Goal: Task Accomplishment & Management: Use online tool/utility

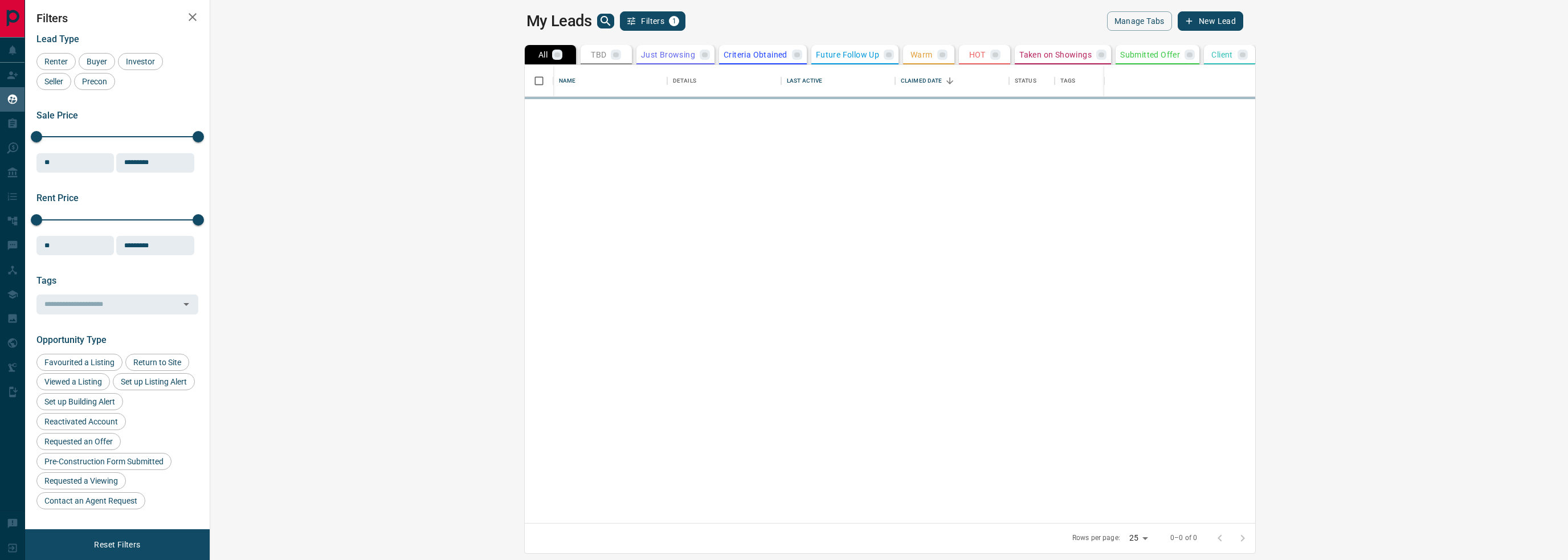
scroll to position [449, 1344]
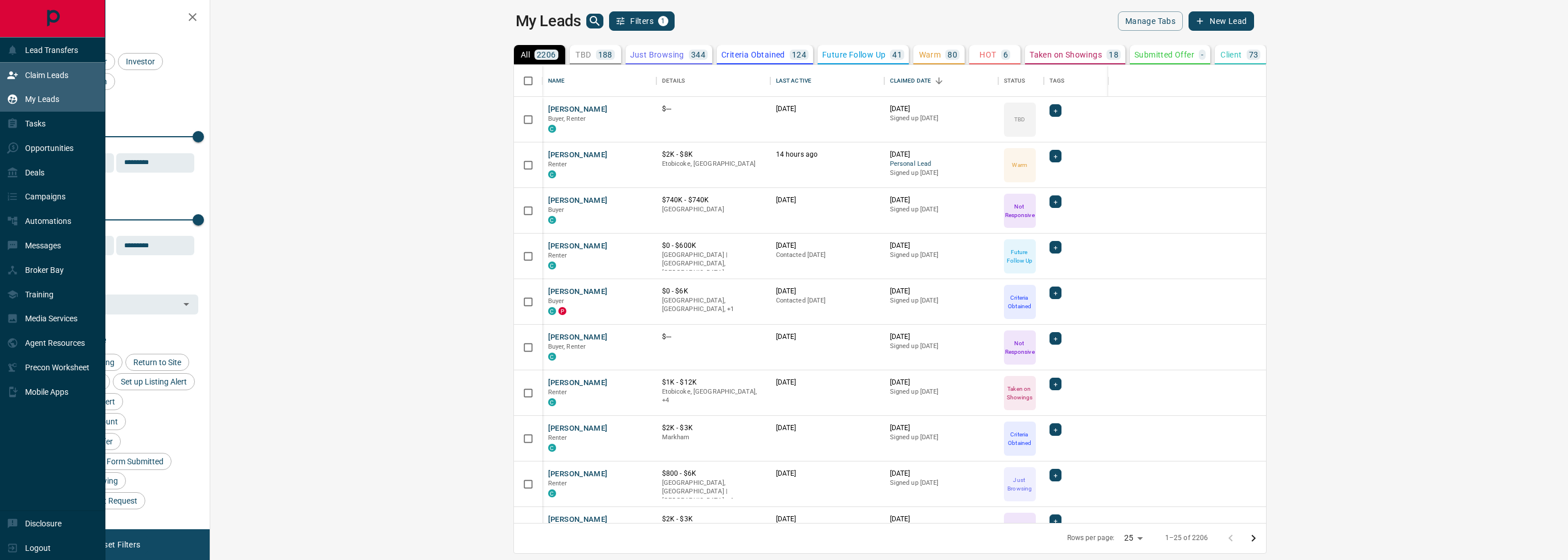
click at [47, 79] on p "Claim Leads" at bounding box center [47, 75] width 43 height 9
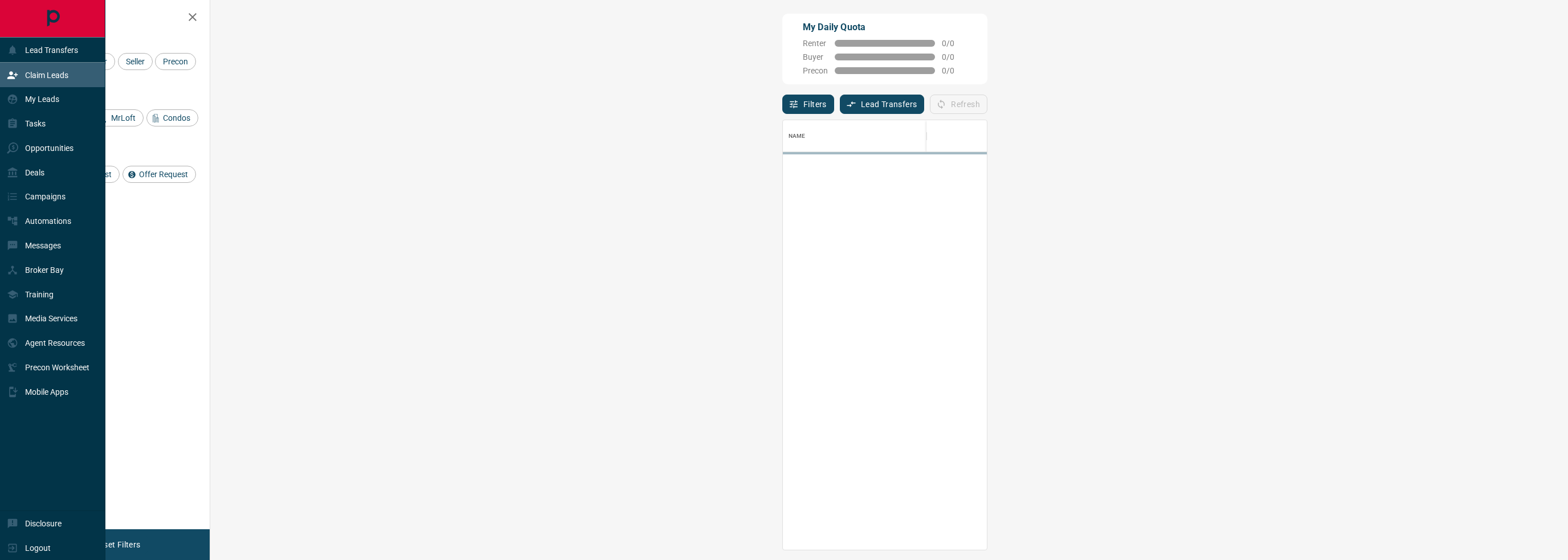
scroll to position [420, 1324]
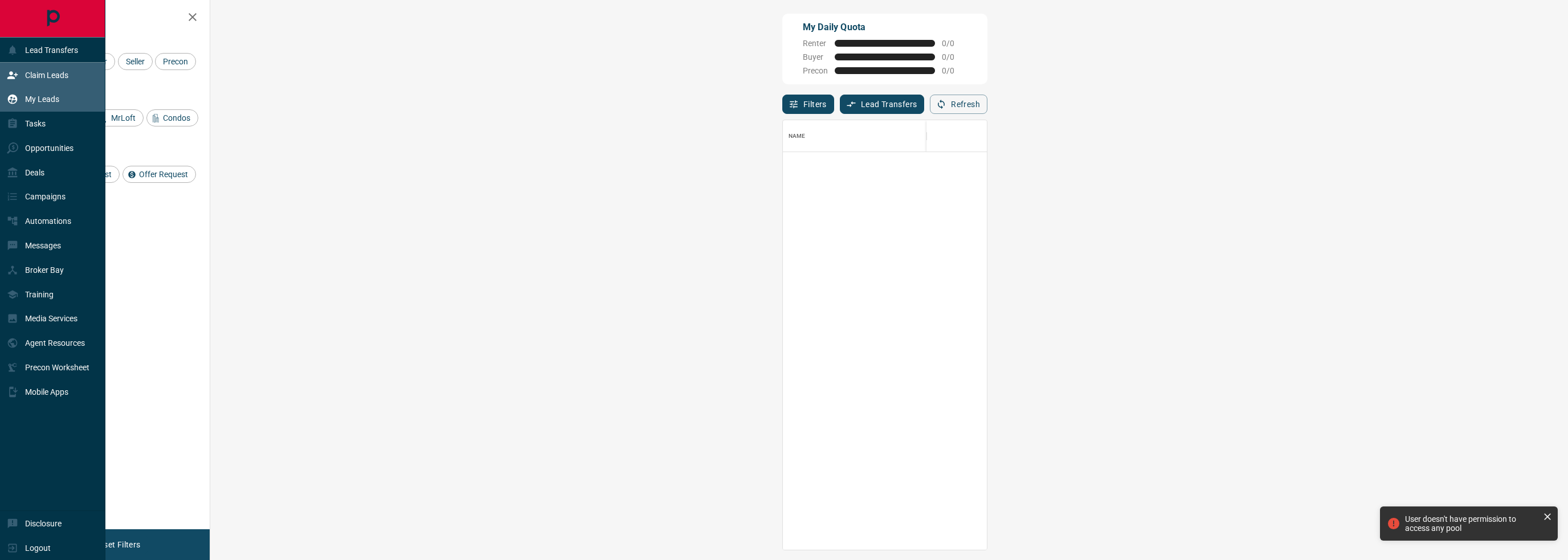
click at [32, 103] on p "My Leads" at bounding box center [42, 99] width 35 height 9
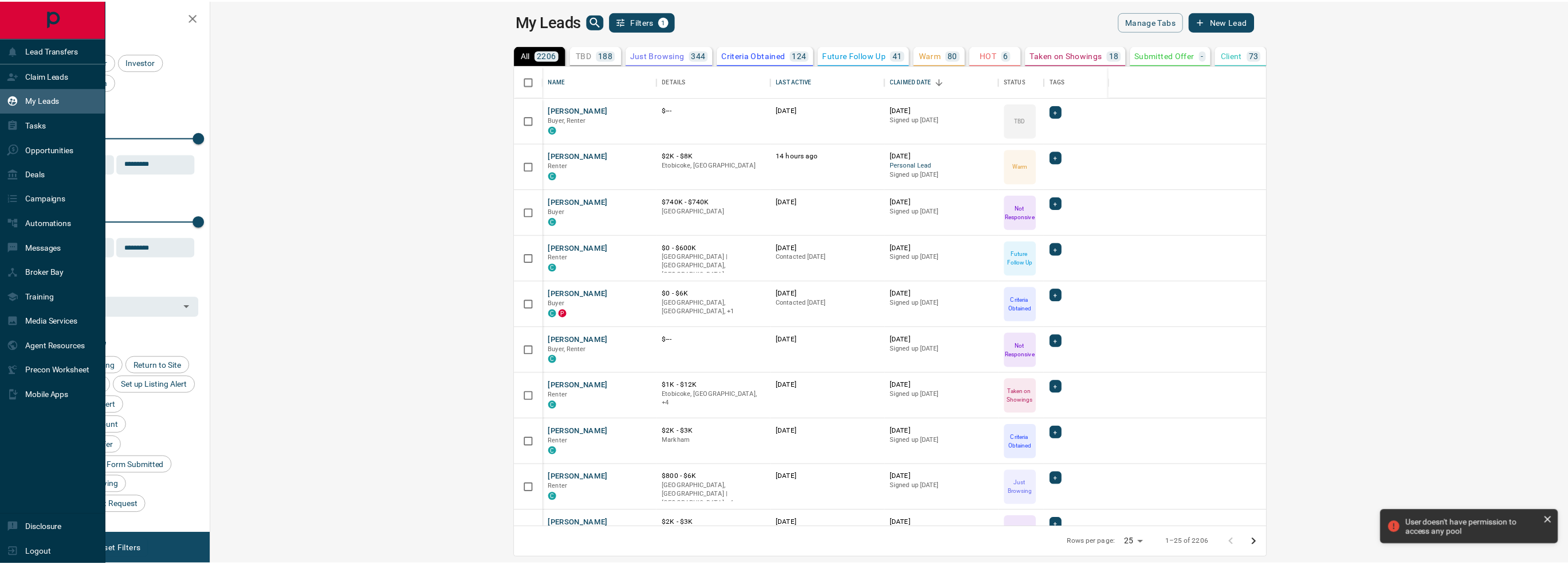
scroll to position [452, 1352]
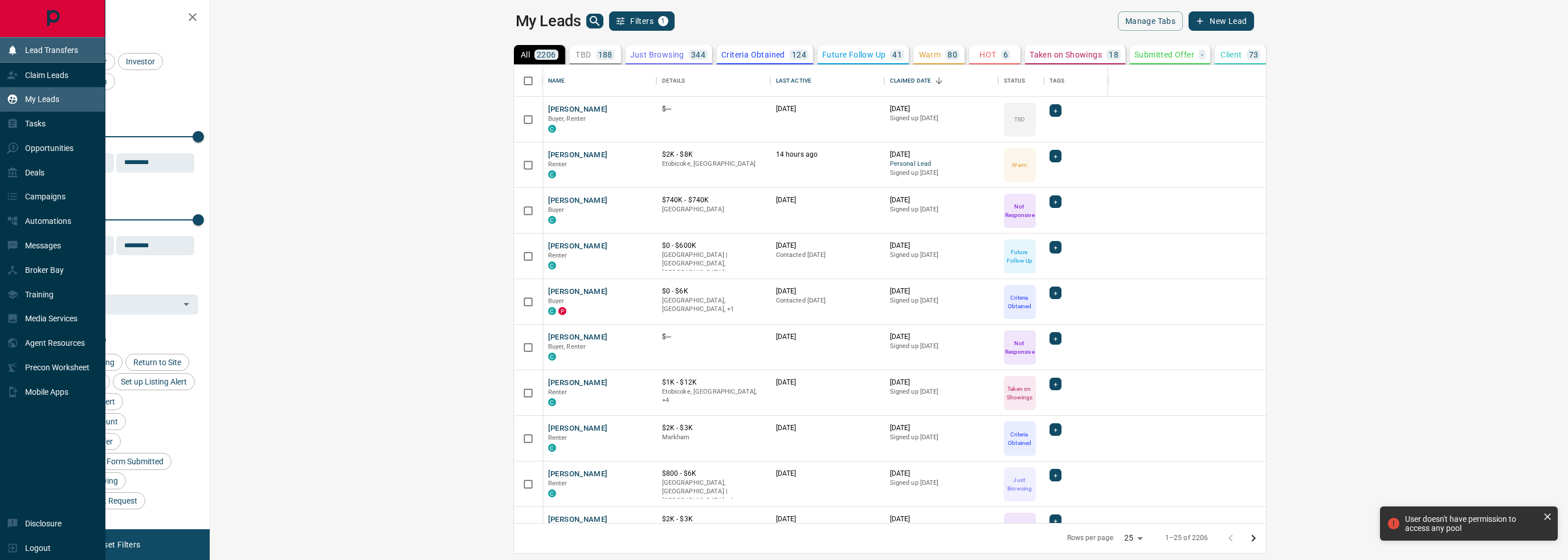
click at [47, 50] on p "Lead Transfers" at bounding box center [51, 50] width 53 height 9
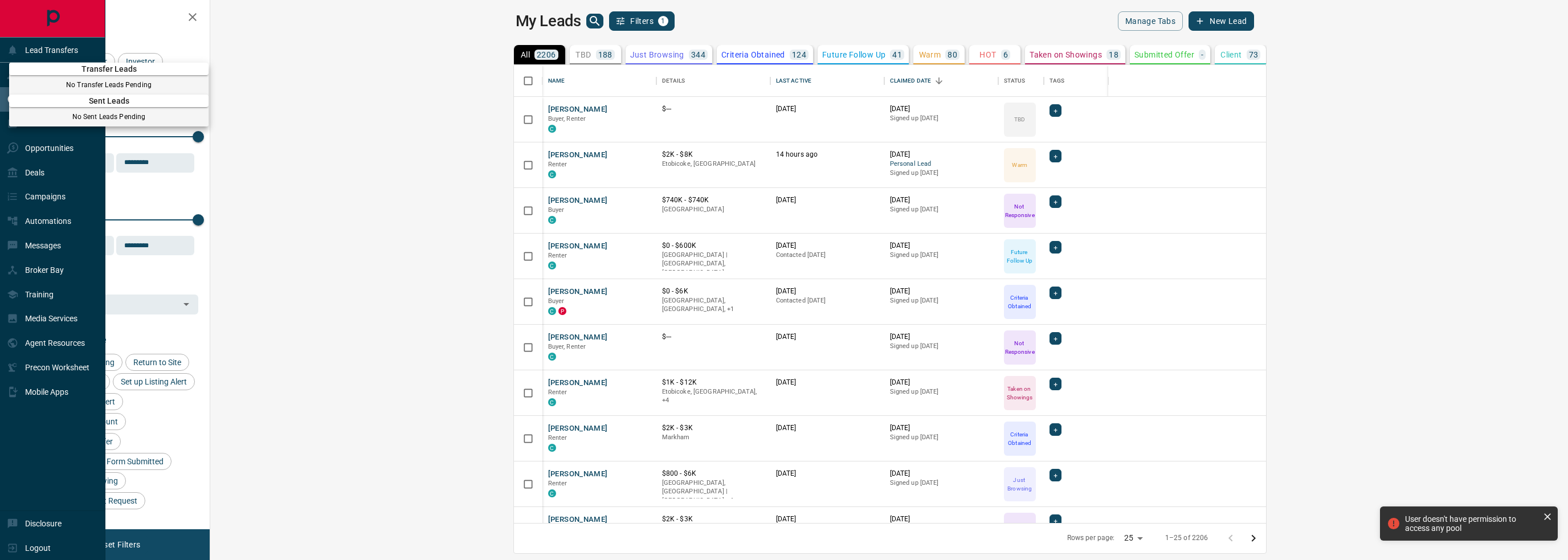
click at [47, 50] on div at bounding box center [784, 280] width 1568 height 560
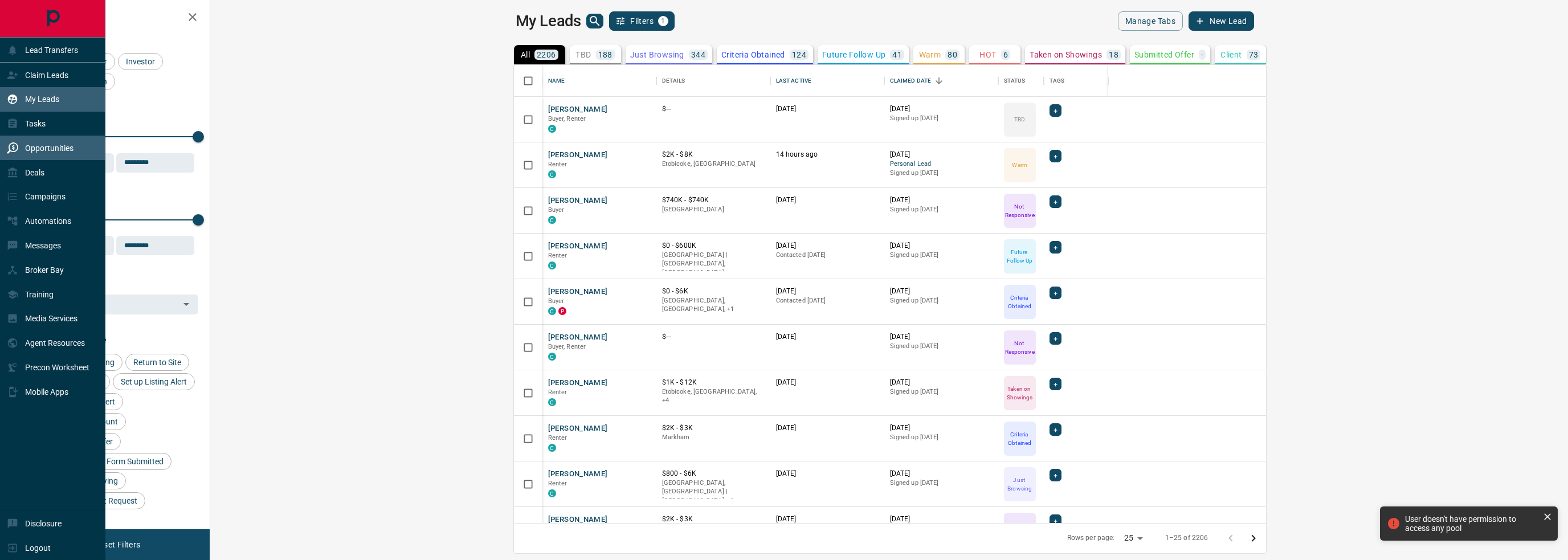
click at [44, 152] on p "Opportunities" at bounding box center [49, 148] width 48 height 9
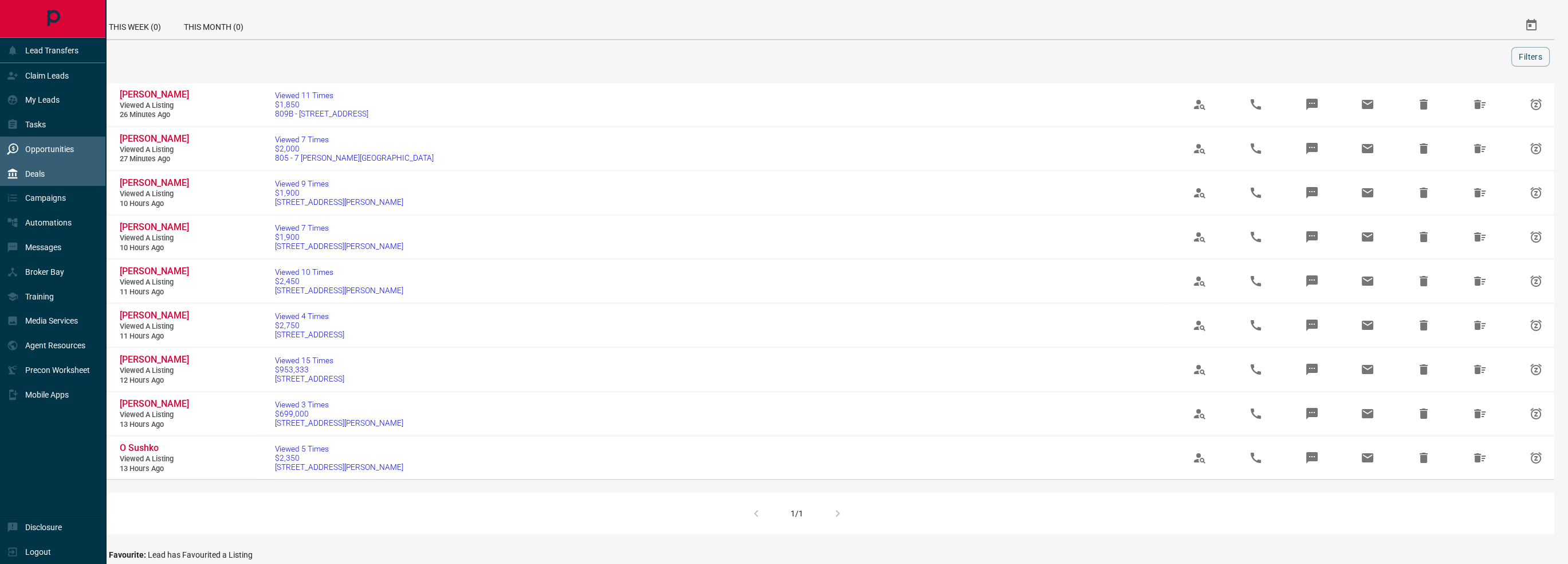
click at [34, 176] on p "Deals" at bounding box center [35, 173] width 19 height 9
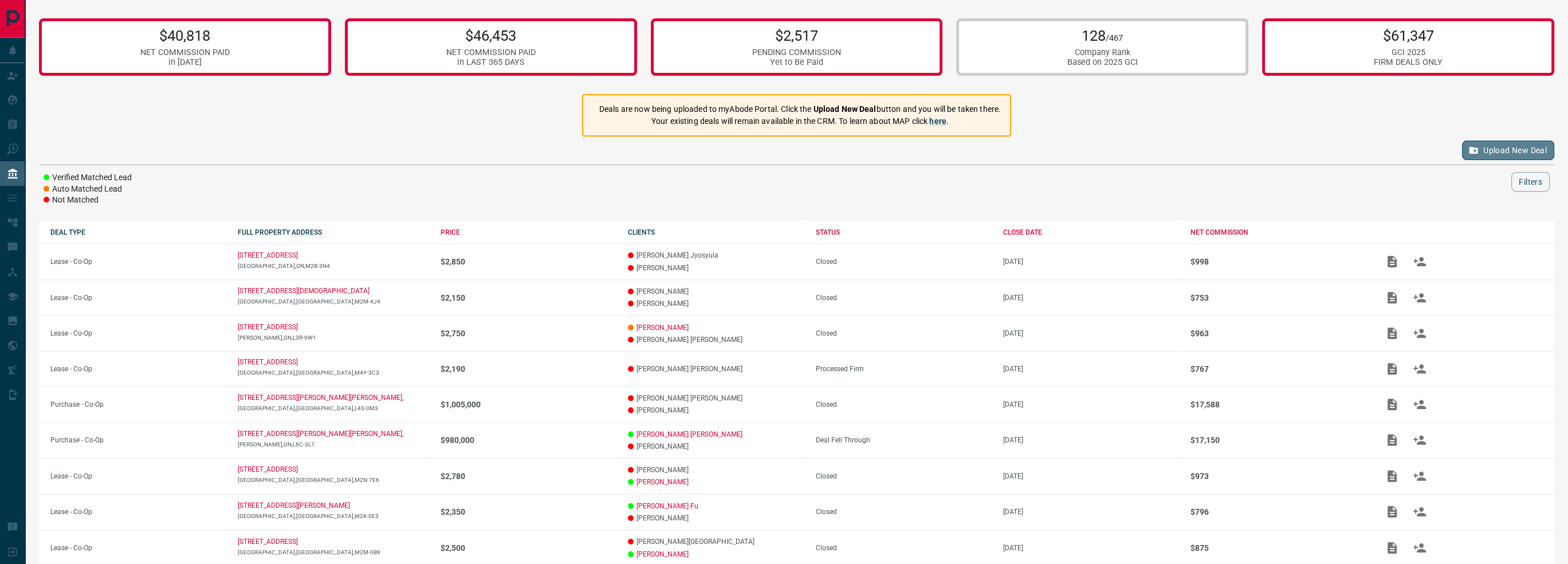
click at [1506, 143] on button "Upload New Deal" at bounding box center [1508, 150] width 92 height 19
